Goal: Use online tool/utility: Utilize a website feature to perform a specific function

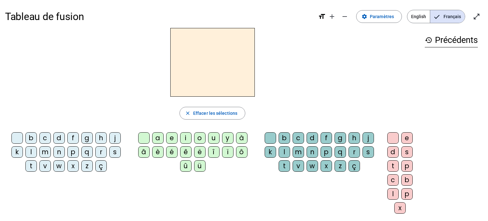
click at [32, 150] on div "l" at bounding box center [30, 151] width 11 height 11
click at [157, 140] on div "a" at bounding box center [157, 137] width 11 height 11
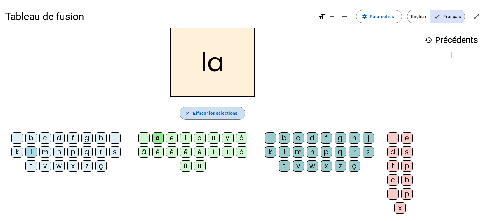
click at [205, 114] on span "Effacer les sélections" at bounding box center [215, 113] width 44 height 8
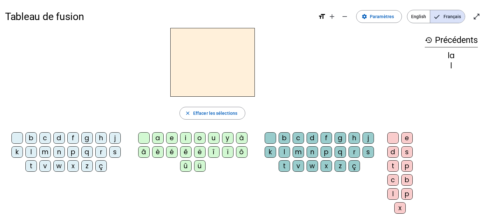
click at [30, 152] on div "l" at bounding box center [30, 151] width 11 height 11
click at [168, 139] on div "e" at bounding box center [171, 137] width 11 height 11
click at [31, 152] on div "l" at bounding box center [30, 151] width 11 height 11
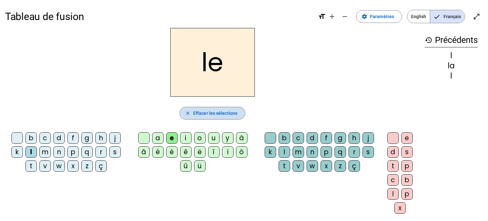
click at [204, 114] on span "Effacer les sélections" at bounding box center [215, 113] width 44 height 8
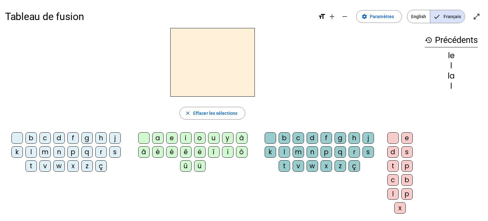
click at [32, 149] on div "l" at bounding box center [30, 151] width 11 height 11
click at [210, 139] on div "u" at bounding box center [213, 137] width 11 height 11
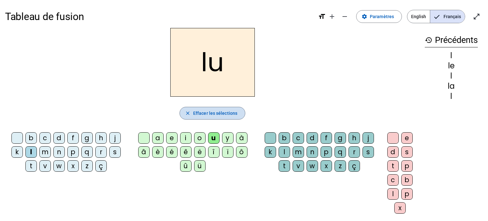
click at [218, 116] on span "Effacer les sélections" at bounding box center [215, 113] width 44 height 8
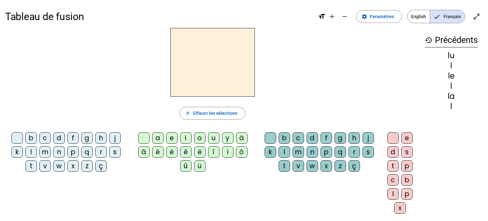
click at [26, 166] on div "t" at bounding box center [30, 165] width 11 height 11
click at [210, 139] on div "u" at bounding box center [213, 137] width 11 height 11
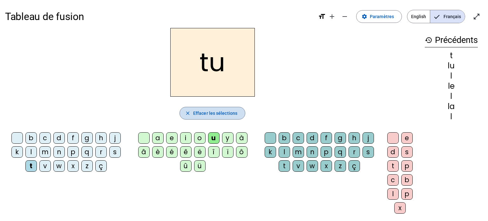
click at [225, 113] on span "Effacer les sélections" at bounding box center [215, 113] width 44 height 8
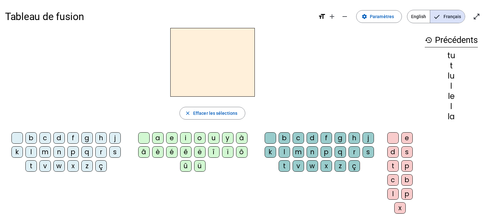
click at [30, 164] on div "t" at bounding box center [30, 165] width 11 height 11
click at [170, 139] on div "e" at bounding box center [171, 137] width 11 height 11
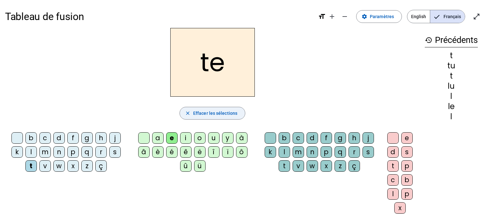
click at [228, 108] on span "button" at bounding box center [212, 112] width 65 height 15
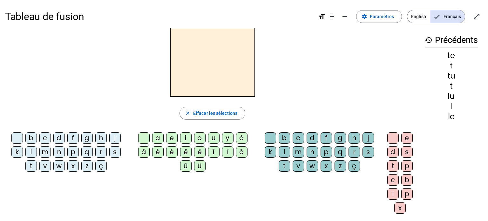
click at [34, 163] on div "t" at bounding box center [30, 165] width 11 height 11
click at [158, 142] on div "a" at bounding box center [157, 137] width 11 height 11
